Goal: Task Accomplishment & Management: Manage account settings

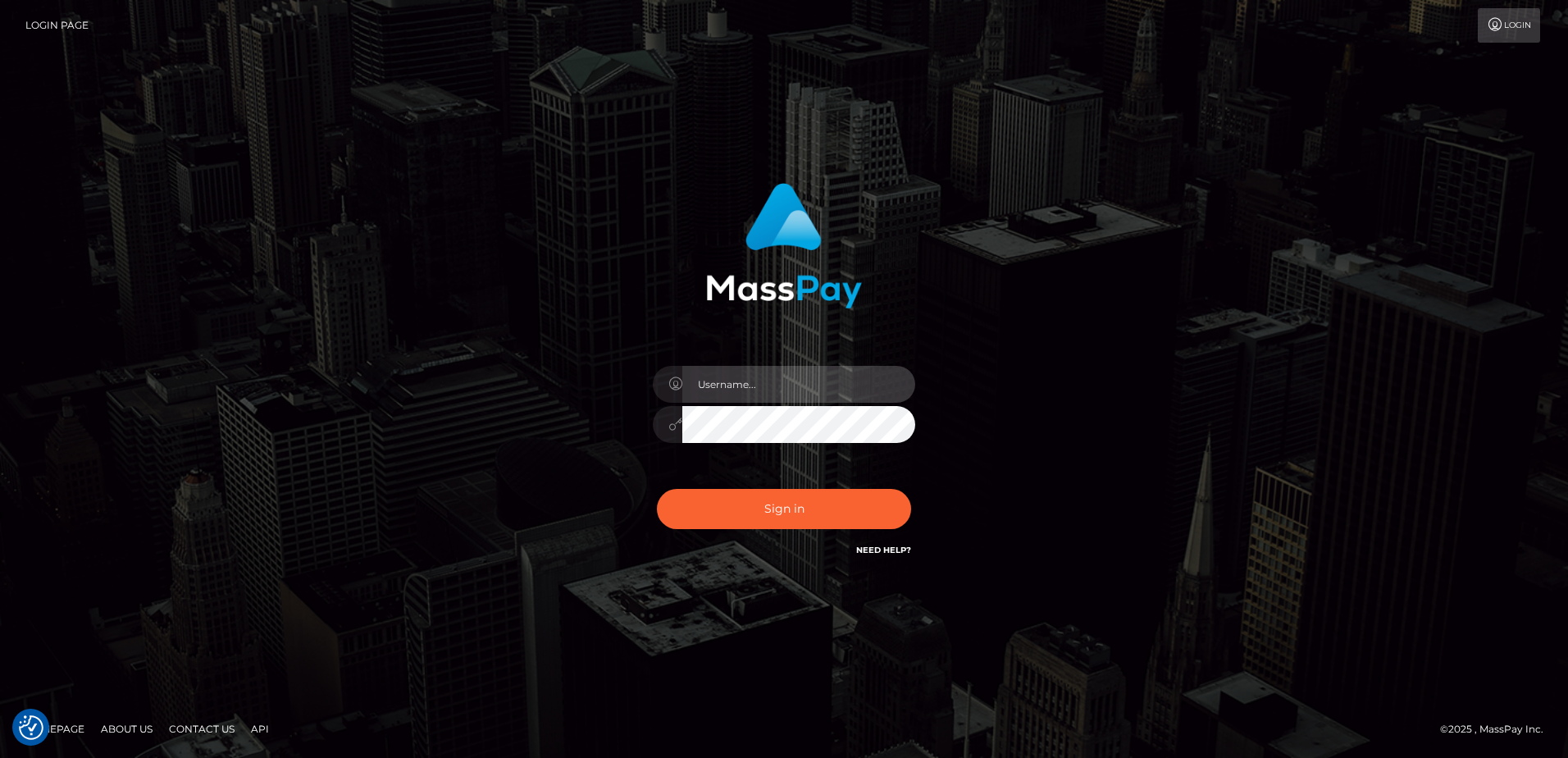
type input "[PERSON_NAME]"
drag, startPoint x: 450, startPoint y: 558, endPoint x: 550, endPoint y: 560, distance: 100.0
click at [450, 558] on div "[PERSON_NAME] Sign in" at bounding box center [784, 379] width 935 height 417
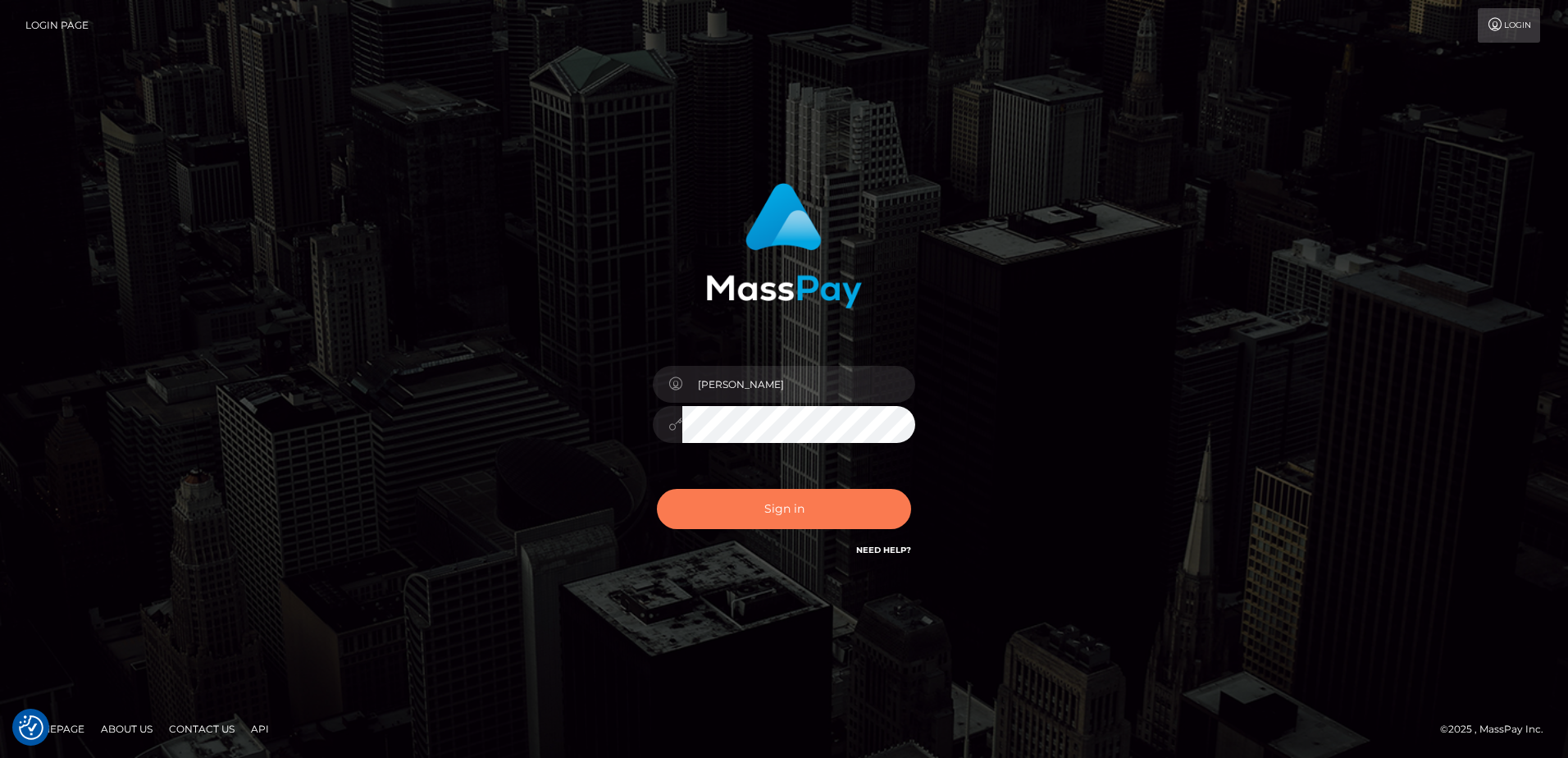
click at [765, 512] on button "Sign in" at bounding box center [784, 509] width 254 height 40
click at [468, 520] on div "[PERSON_NAME] Sign in" at bounding box center [784, 379] width 935 height 417
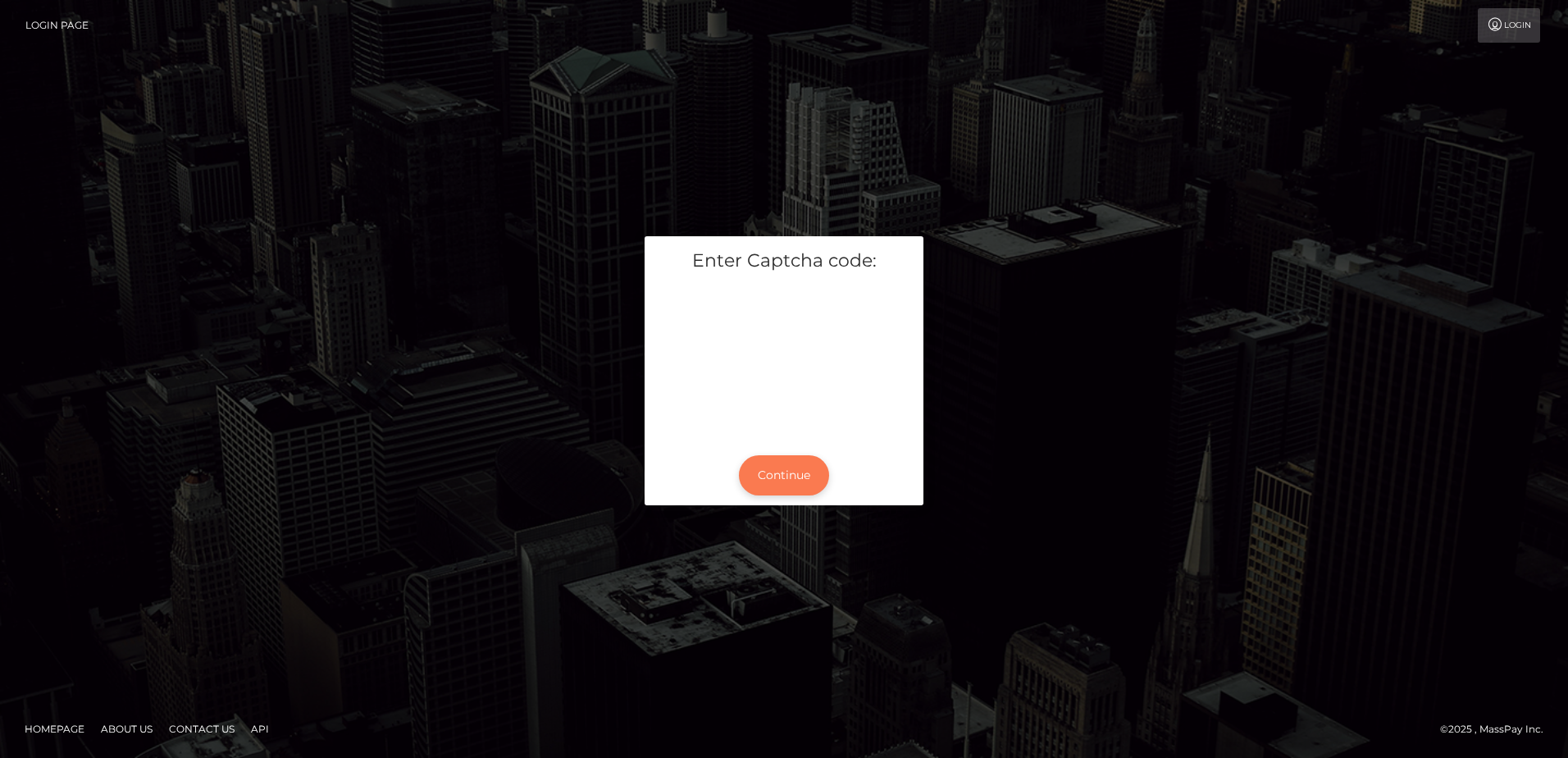
click at [754, 470] on button "Continue" at bounding box center [784, 474] width 90 height 40
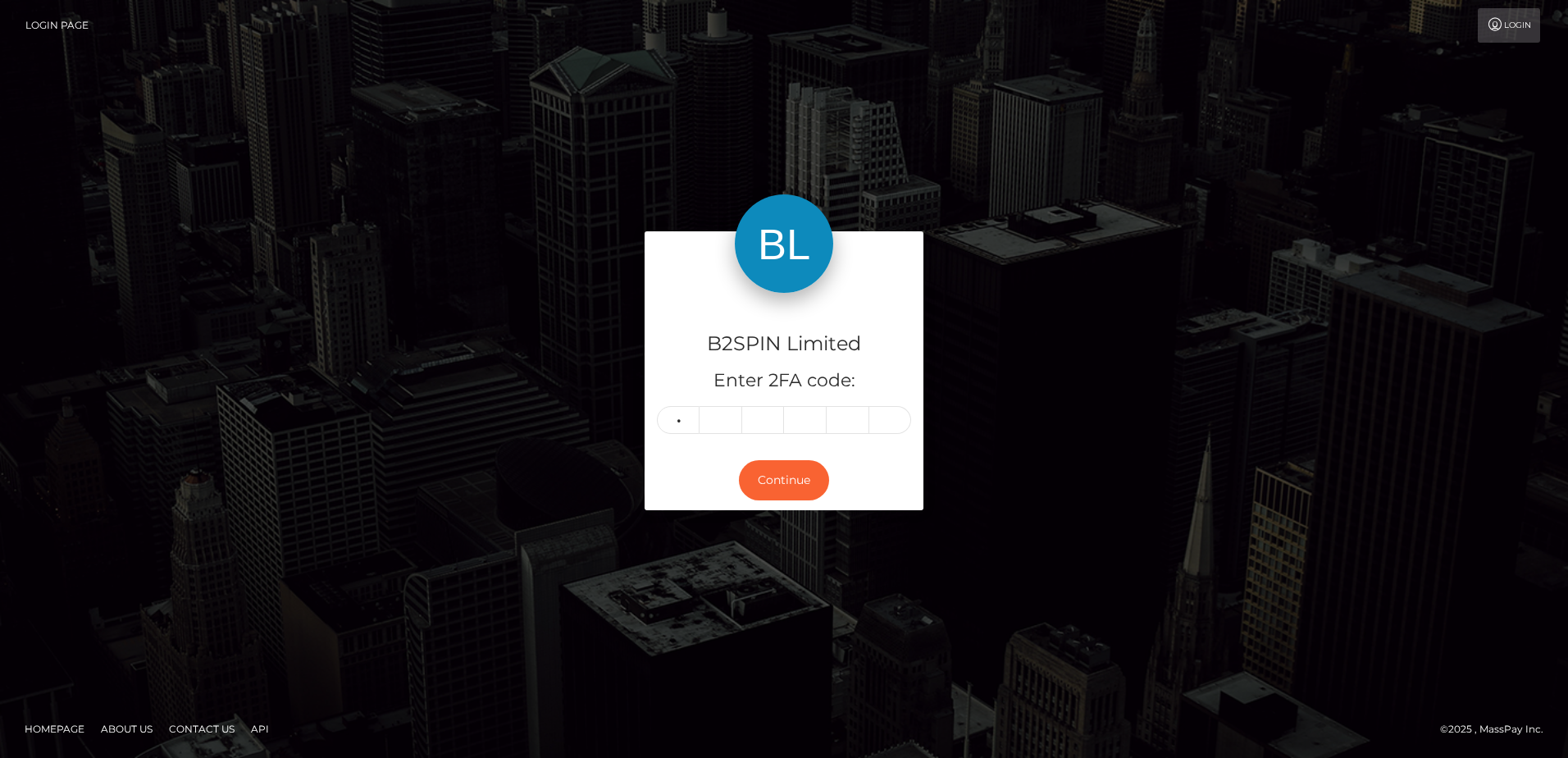
type input "0"
type input "4"
type input "0"
type input "9"
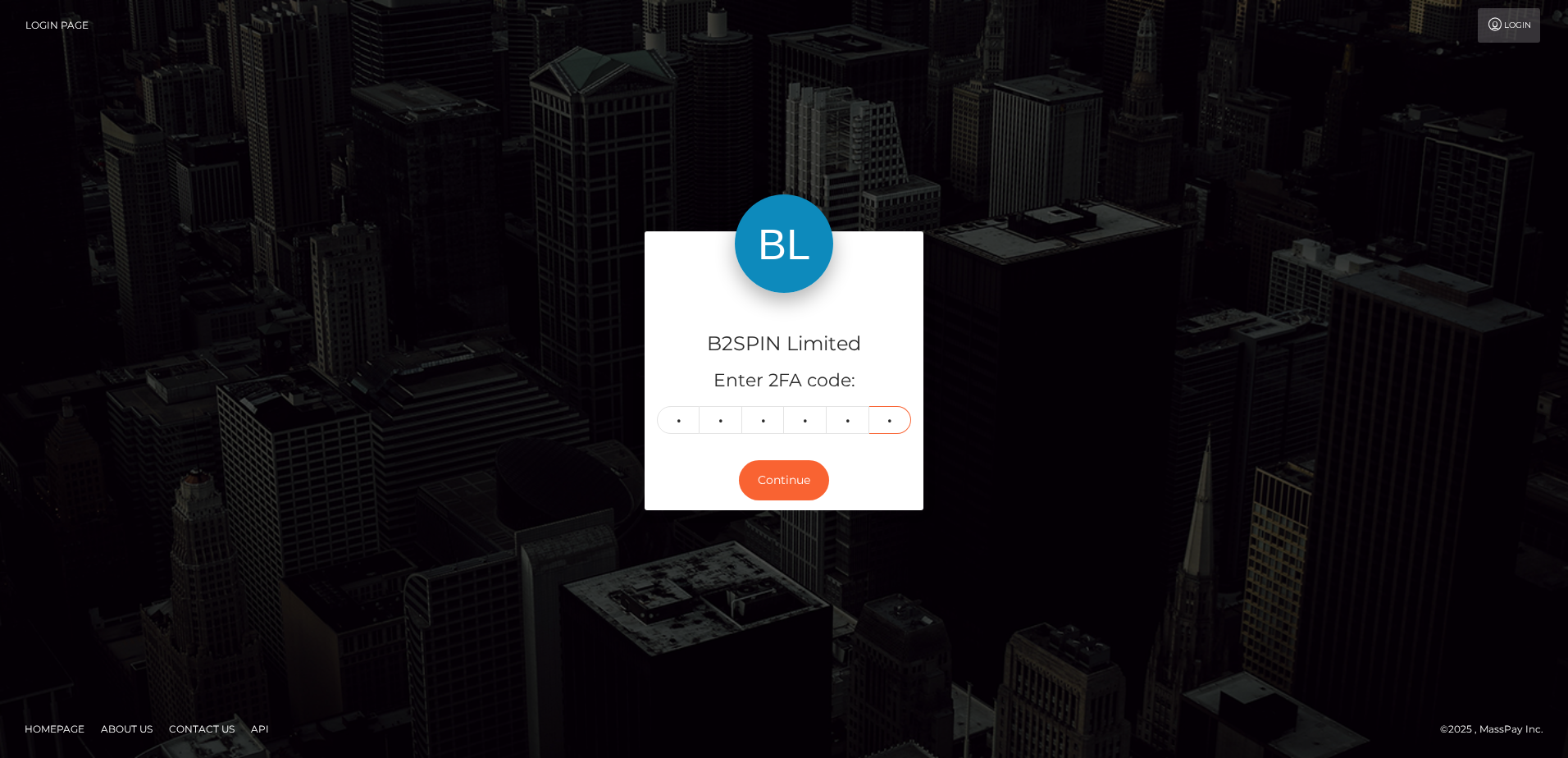
type input "7"
click at [425, 313] on div "B2SPIN Limited Enter 2FA code: 0 0 4 0 9 7 004097 Continue" at bounding box center [784, 379] width 935 height 295
click at [504, 451] on div "B2SPIN Limited Enter 2FA code: 0 0 4 0 9 7 004097 Continue" at bounding box center [784, 379] width 935 height 295
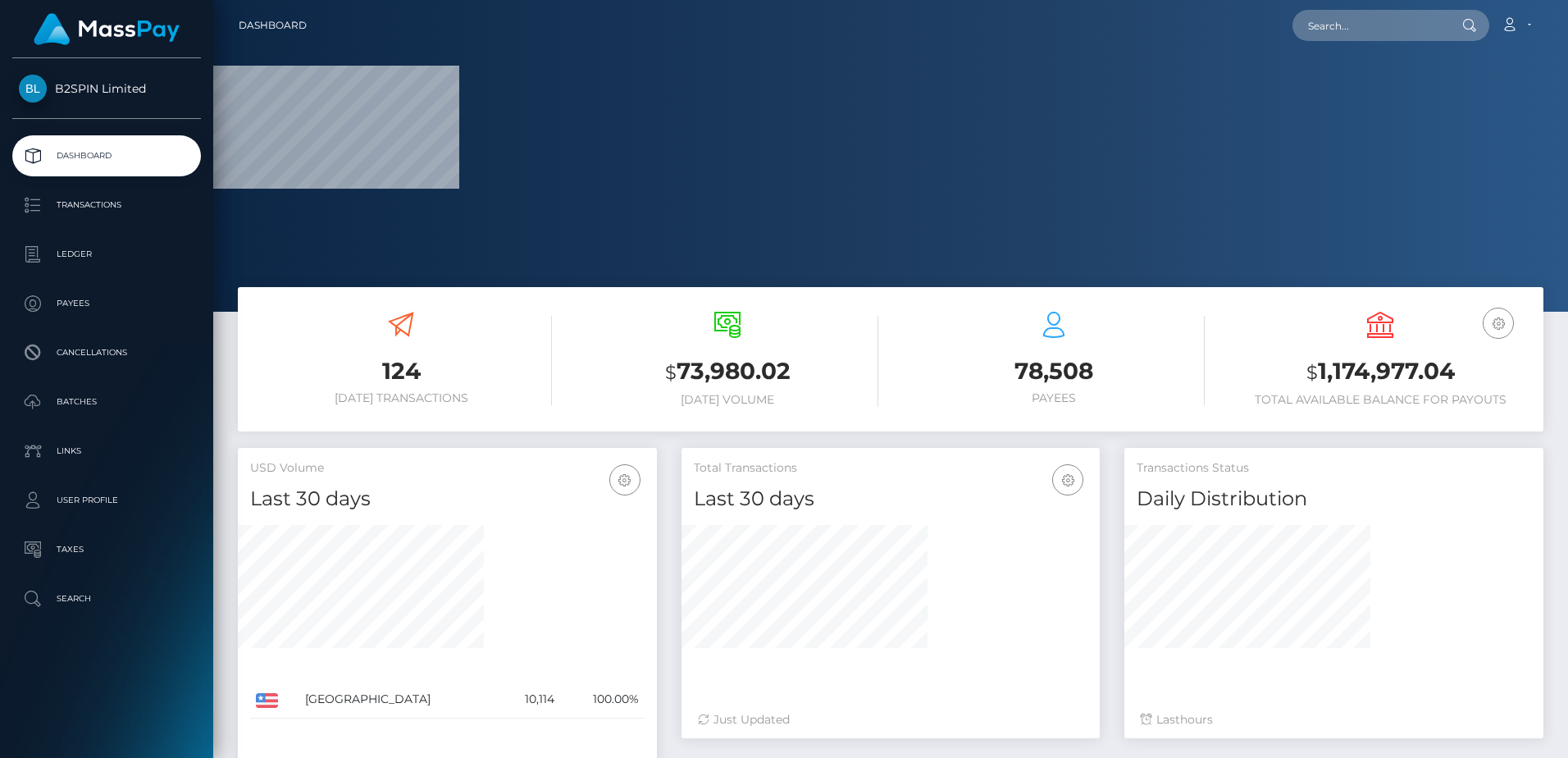
click at [1372, 379] on h3 "$ 1,174,977.04" at bounding box center [1380, 372] width 301 height 33
copy h3 "1,174,977.04"
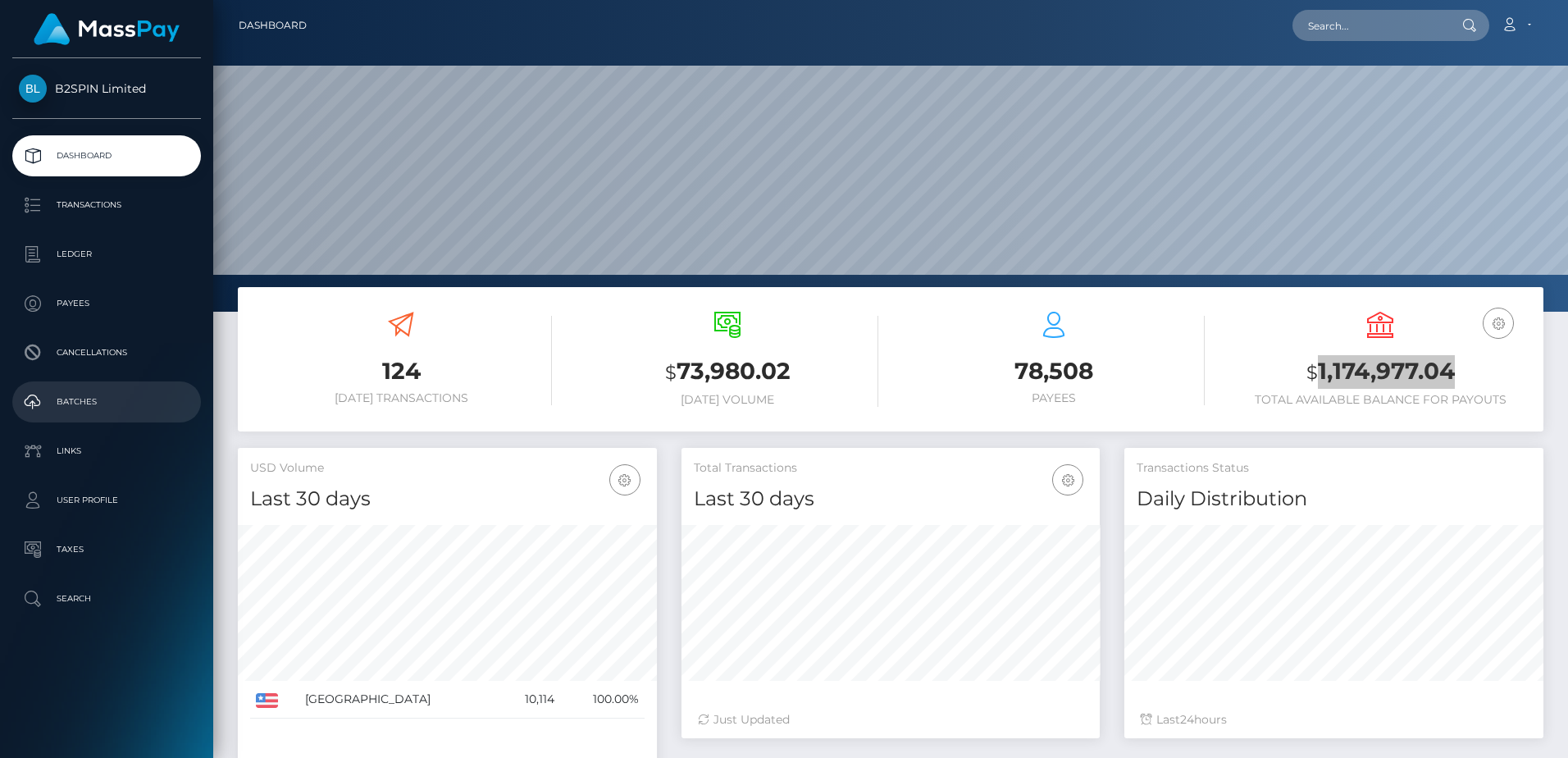
scroll to position [291, 418]
